Goal: Find specific page/section: Find specific page/section

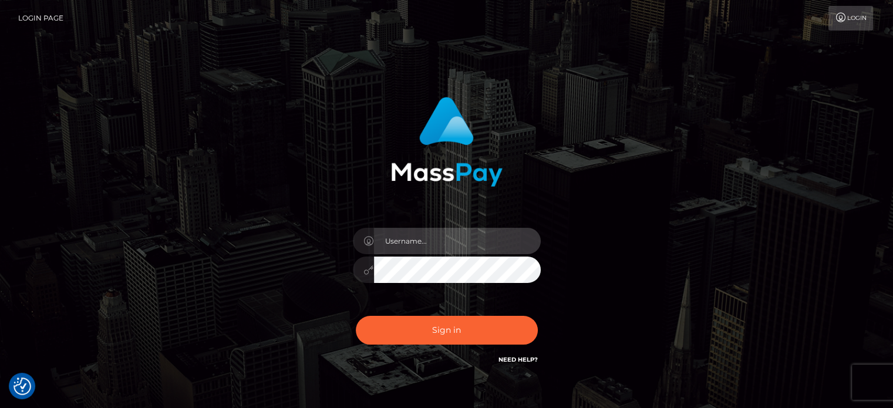
click at [431, 244] on input "text" at bounding box center [457, 241] width 167 height 26
type input "paymentsupportteam"
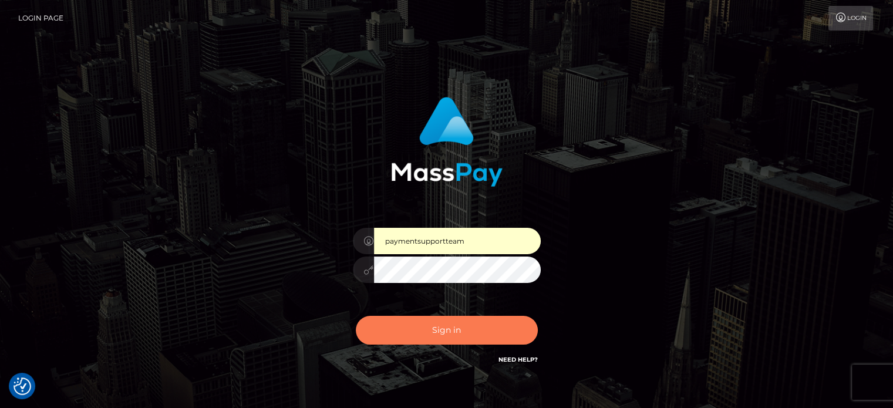
click at [434, 335] on button "Sign in" at bounding box center [447, 330] width 182 height 29
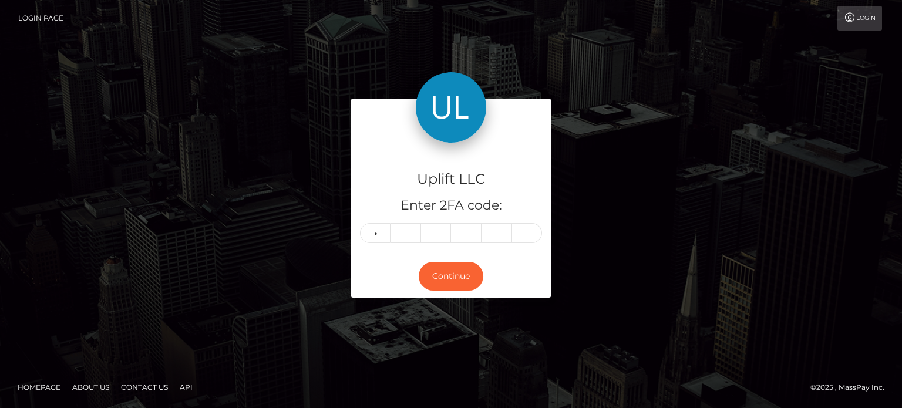
type input "3"
type input "4"
type input "1"
type input "6"
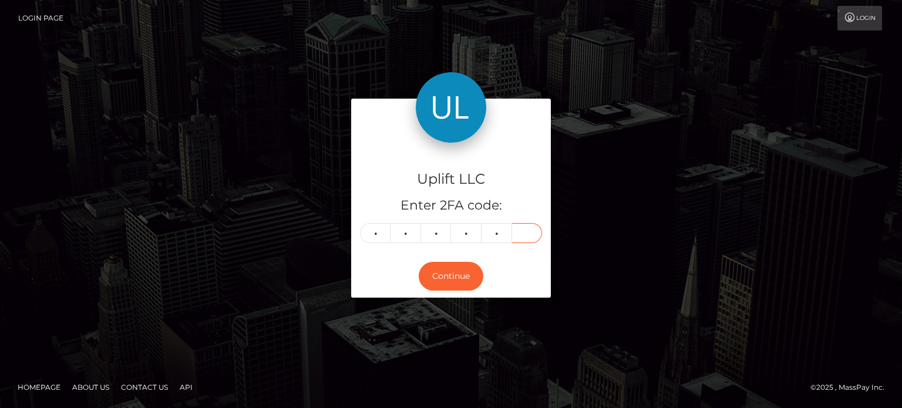
type input "3"
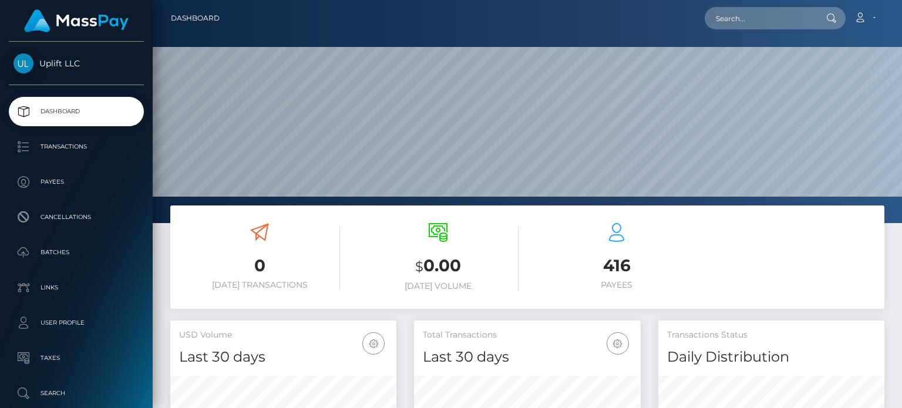
scroll to position [208, 225]
click at [767, 21] on input "text" at bounding box center [759, 18] width 110 height 22
paste input "57862"
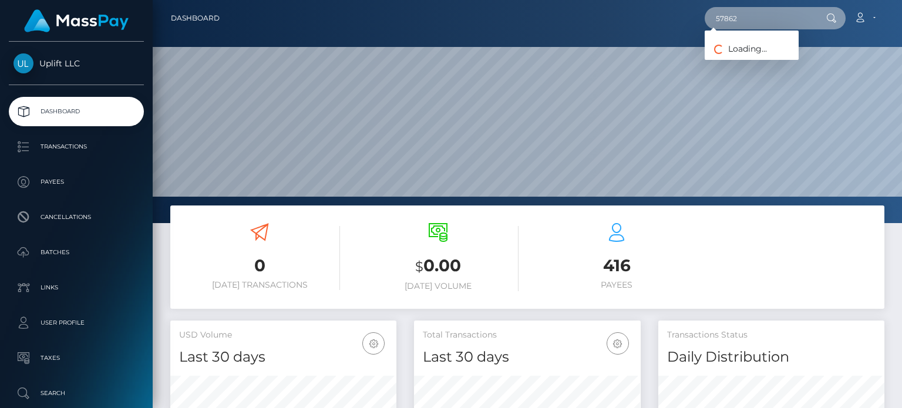
type input "57862"
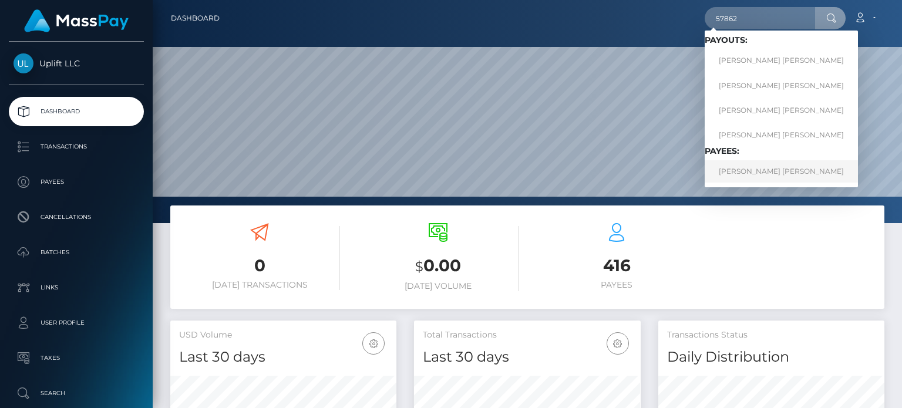
click at [760, 174] on link "FRANCISCO BANON FORTE" at bounding box center [780, 171] width 153 height 22
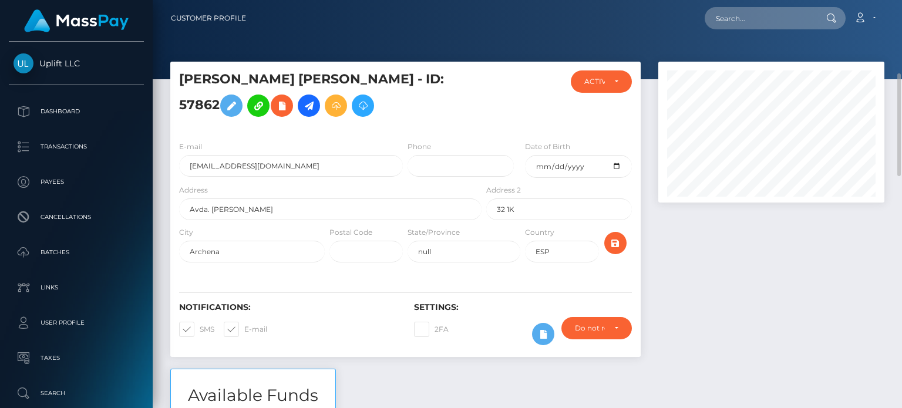
scroll to position [117, 0]
